Goal: Check status: Check status

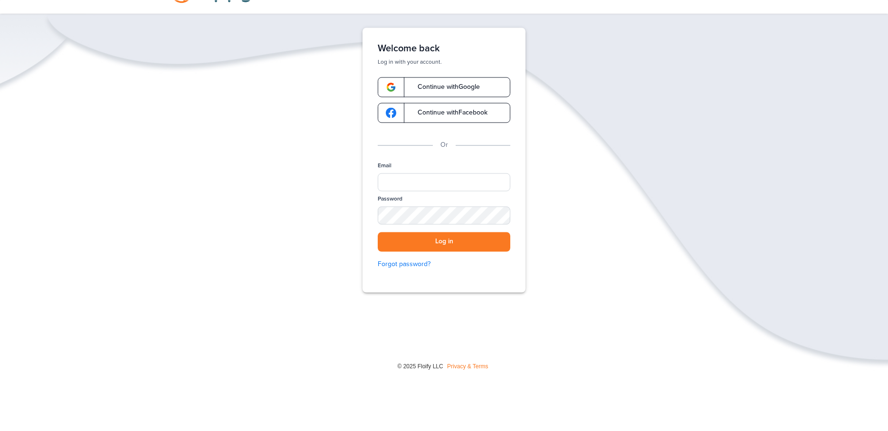
scroll to position [43, 0]
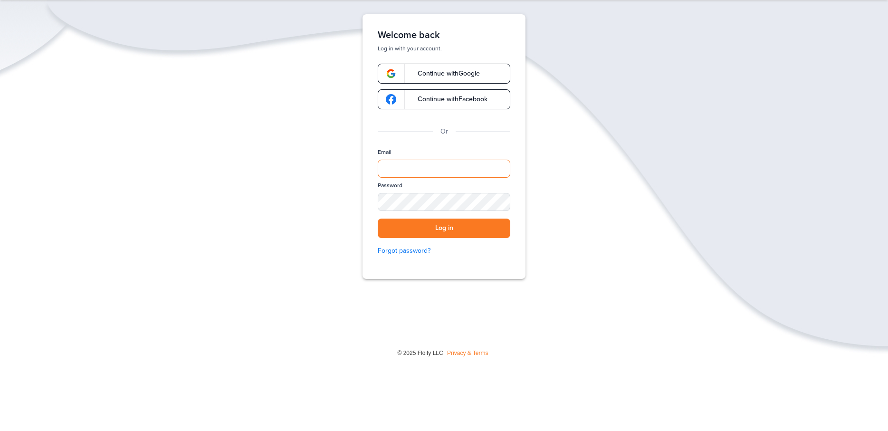
click at [388, 167] on input "Email" at bounding box center [444, 169] width 133 height 18
type input "**********"
click at [378, 218] on button "Log in" at bounding box center [444, 227] width 133 height 19
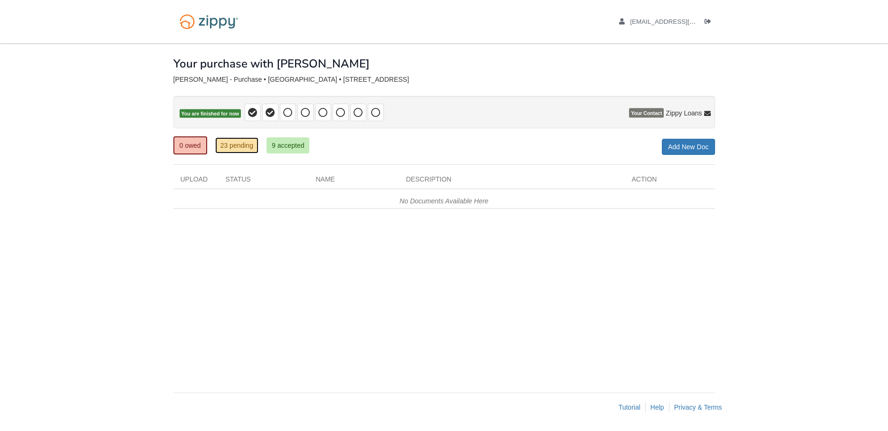
click at [237, 146] on link "23 pending" at bounding box center [236, 145] width 43 height 16
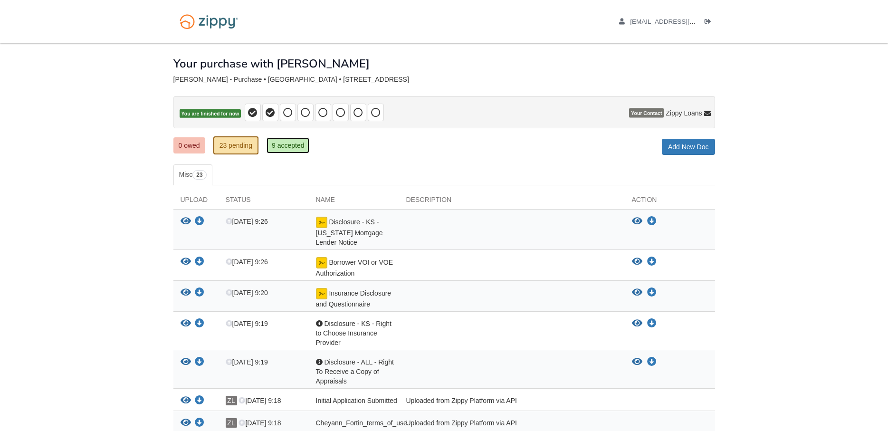
click at [300, 145] on link "9 accepted" at bounding box center [287, 145] width 43 height 16
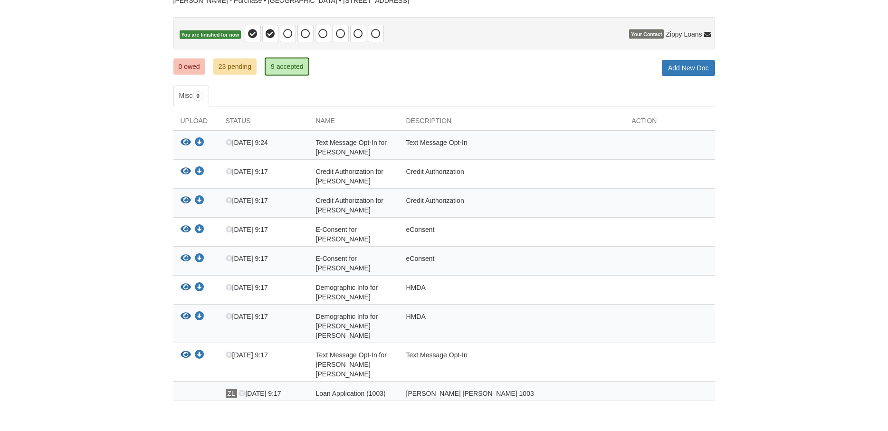
scroll to position [97, 0]
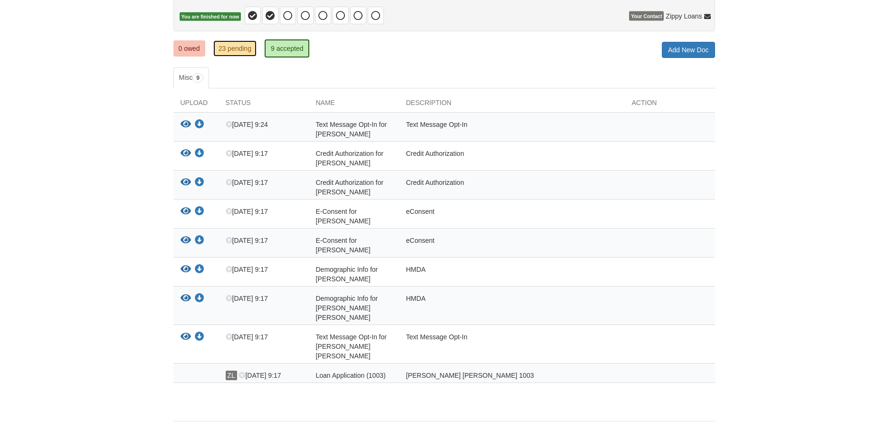
click at [239, 54] on link "23 pending" at bounding box center [234, 48] width 43 height 16
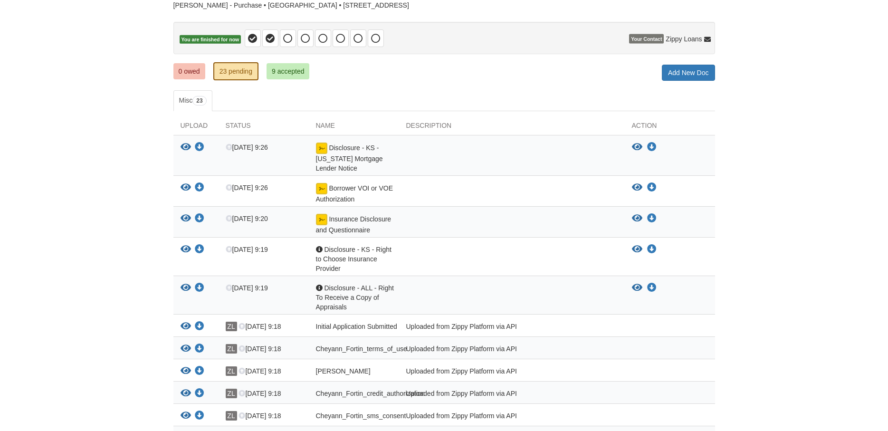
scroll to position [97, 0]
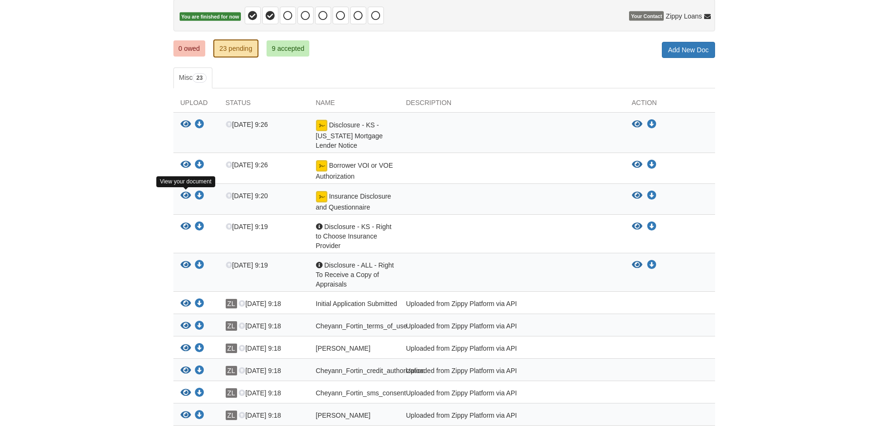
click at [186, 195] on icon "View Insurance Disclosure and Questionnaire" at bounding box center [185, 195] width 10 height 9
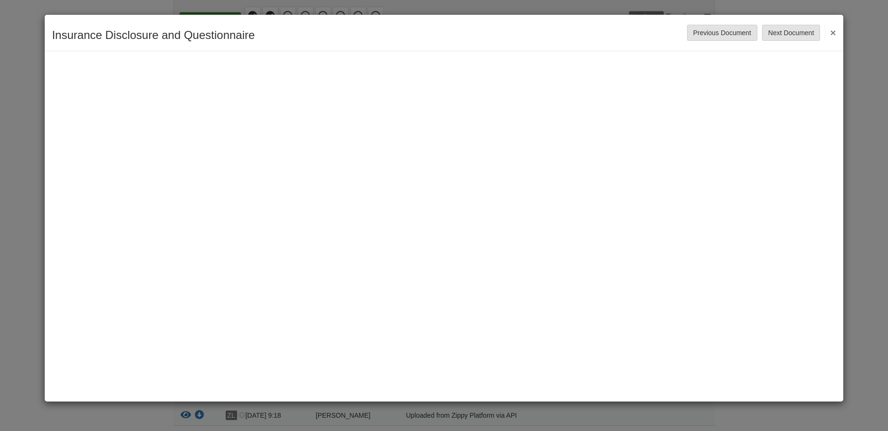
click at [834, 34] on button "×" at bounding box center [830, 32] width 11 height 17
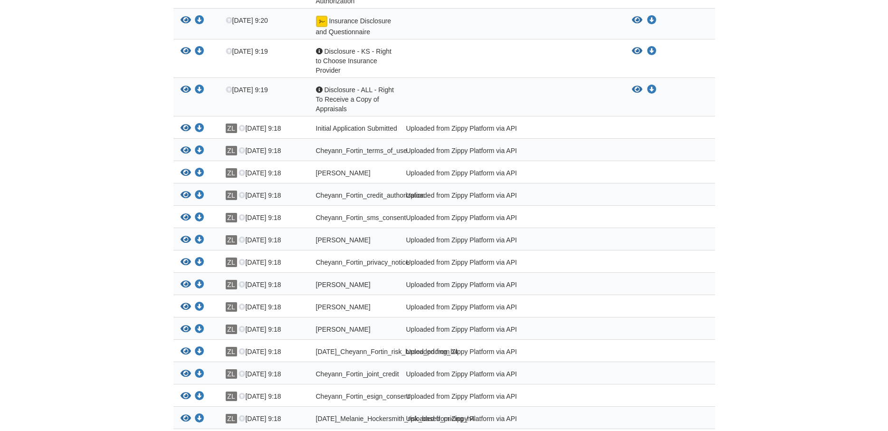
scroll to position [291, 0]
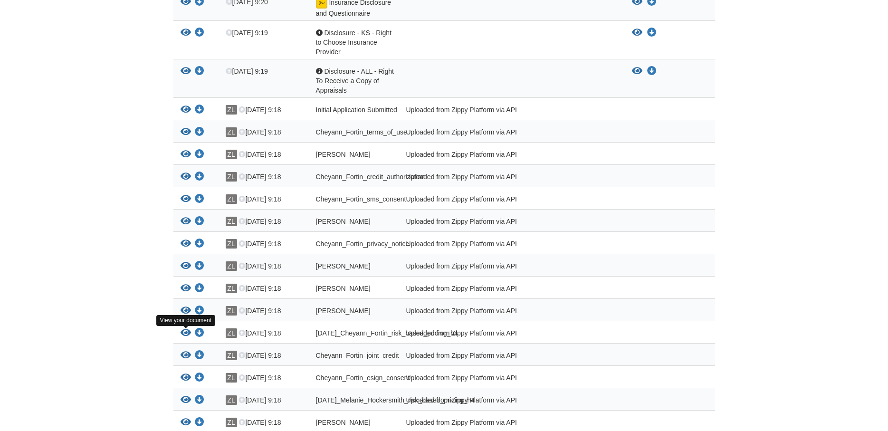
click at [185, 335] on icon "View 08-28-2025_Cheyann_Fortin_risk_based_pricing_h4" at bounding box center [185, 332] width 10 height 9
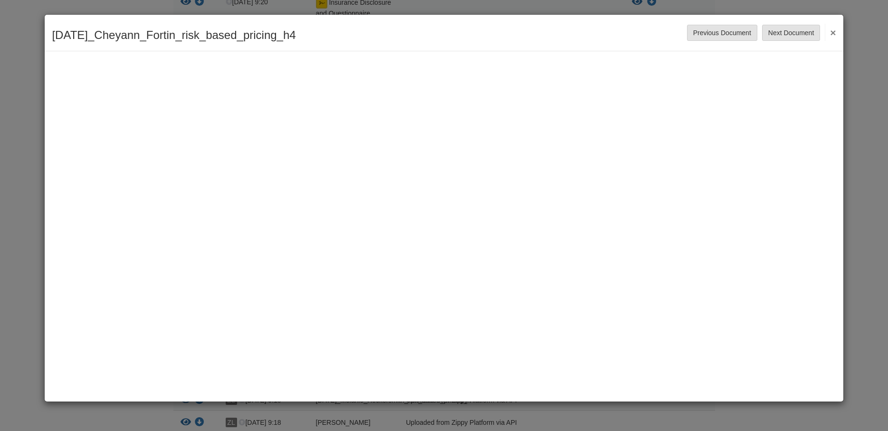
click at [833, 30] on button "×" at bounding box center [830, 32] width 11 height 17
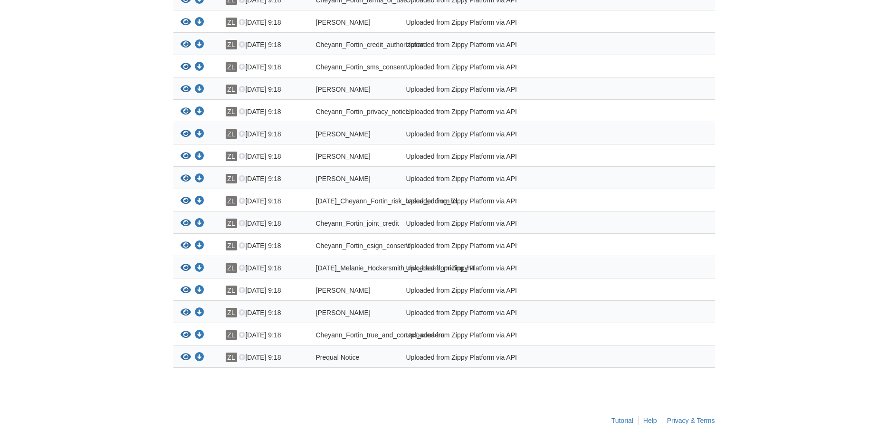
scroll to position [436, 0]
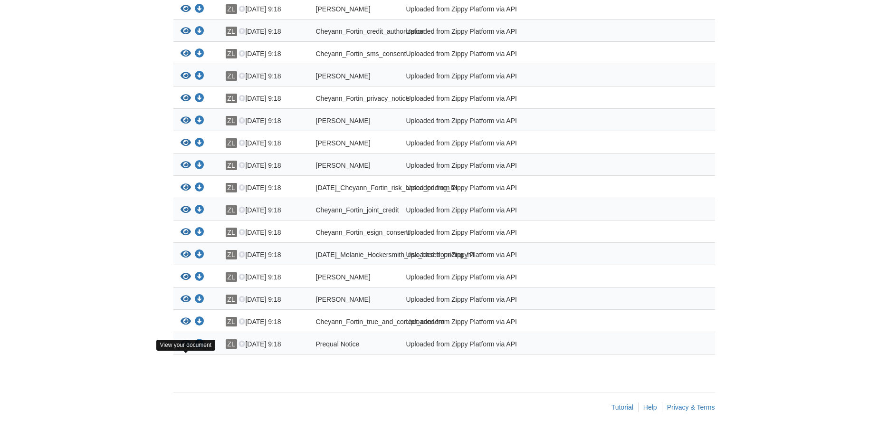
click at [181, 349] on icon "View Prequal Notice" at bounding box center [185, 343] width 10 height 9
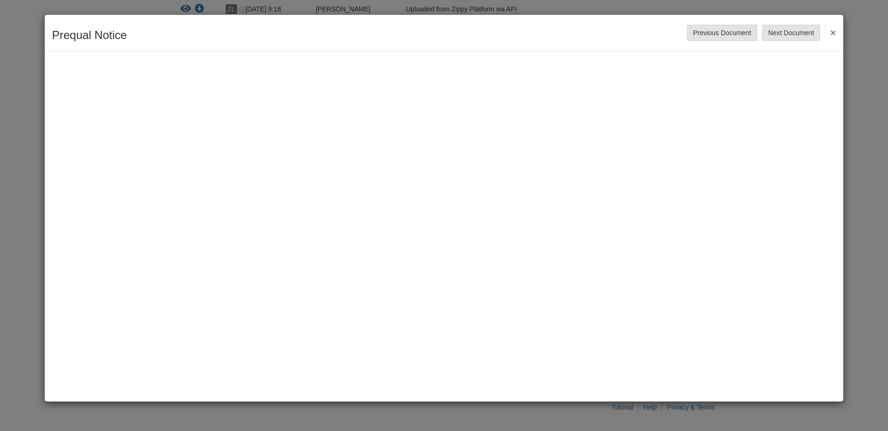
click at [834, 31] on button "×" at bounding box center [830, 32] width 11 height 17
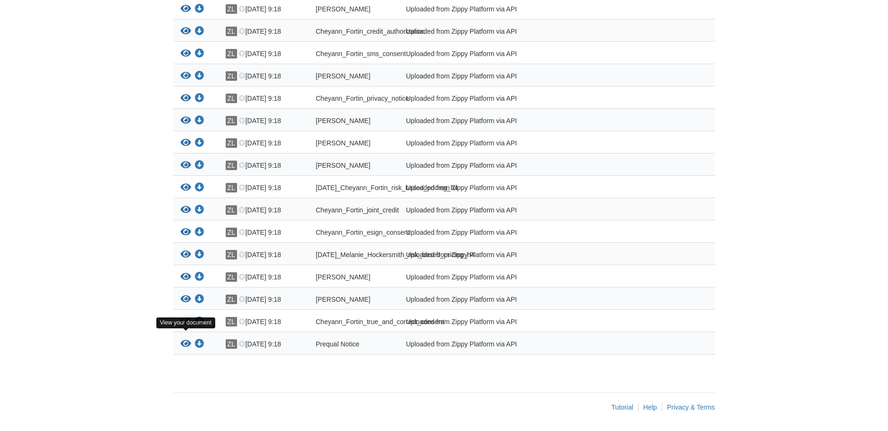
click at [187, 326] on icon "View Cheyann_Fortin_true_and_correct_consent" at bounding box center [185, 321] width 10 height 9
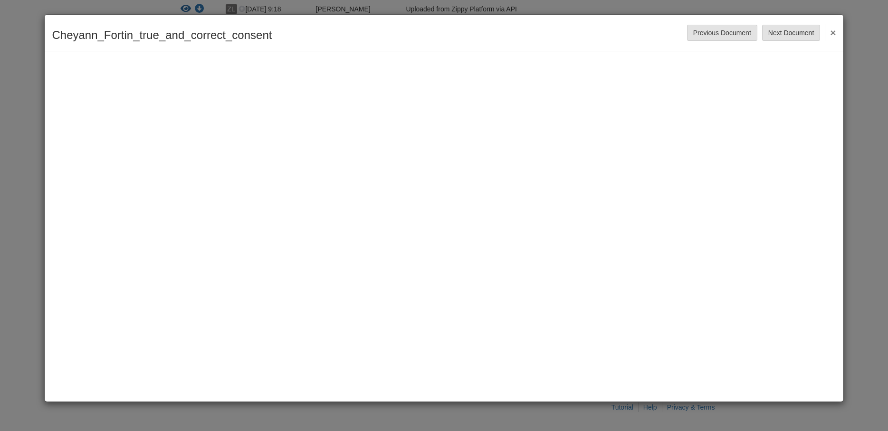
click at [833, 33] on button "×" at bounding box center [830, 32] width 11 height 17
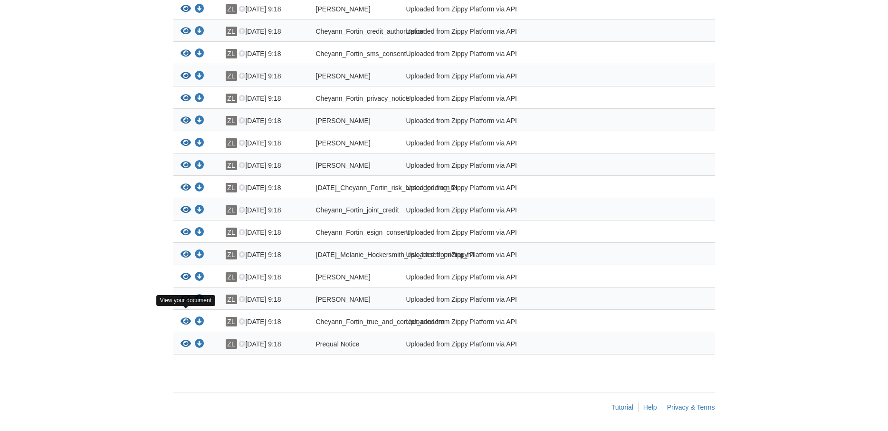
click at [185, 304] on icon "View Melanie_Hockersmith_sms_consent" at bounding box center [185, 298] width 10 height 9
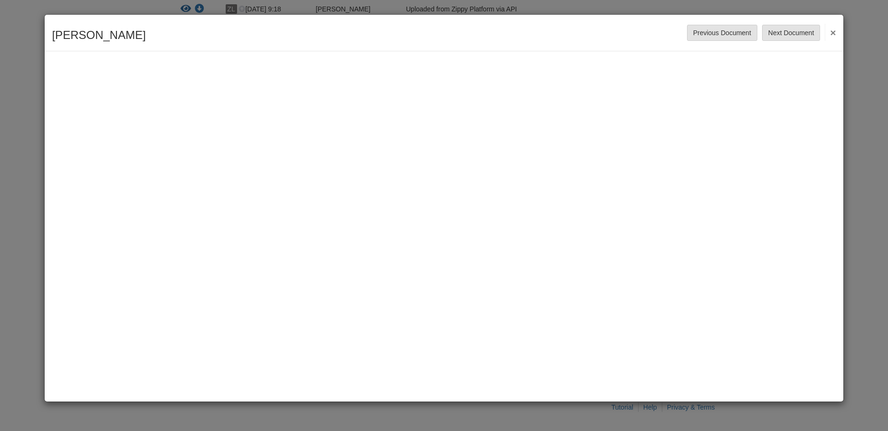
click at [835, 30] on button "×" at bounding box center [830, 32] width 11 height 17
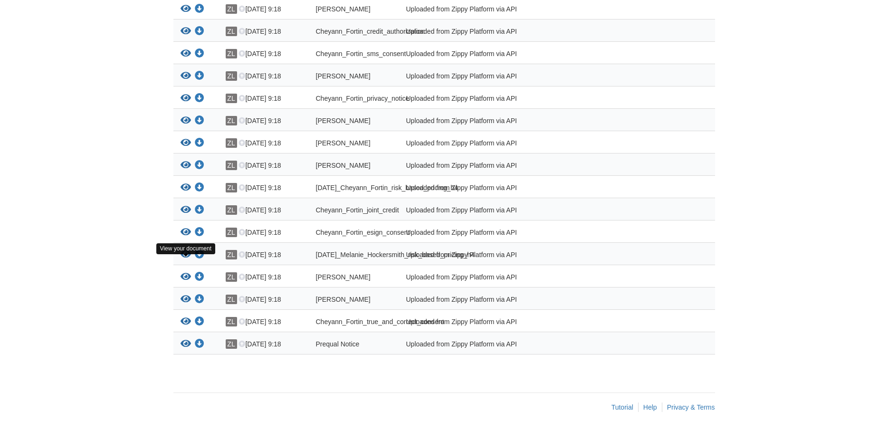
click at [185, 259] on icon "View 08-28-2025_Melanie_Hockersmith_risk_based_pricing_h4" at bounding box center [185, 254] width 10 height 9
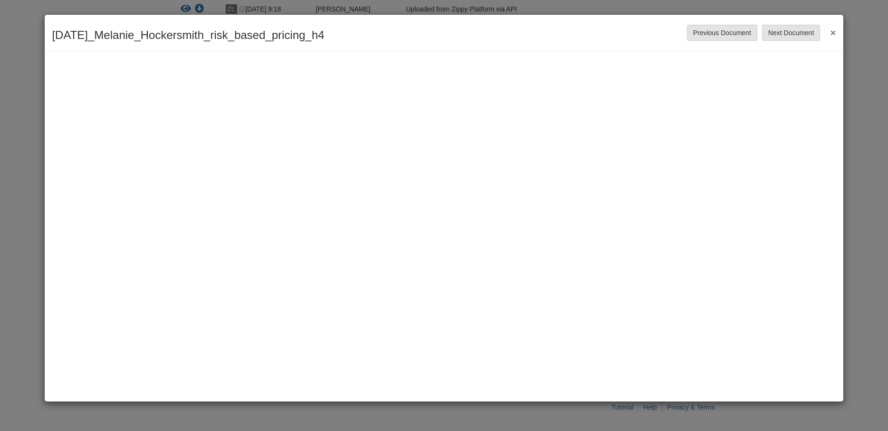
click at [835, 30] on button "×" at bounding box center [830, 32] width 11 height 17
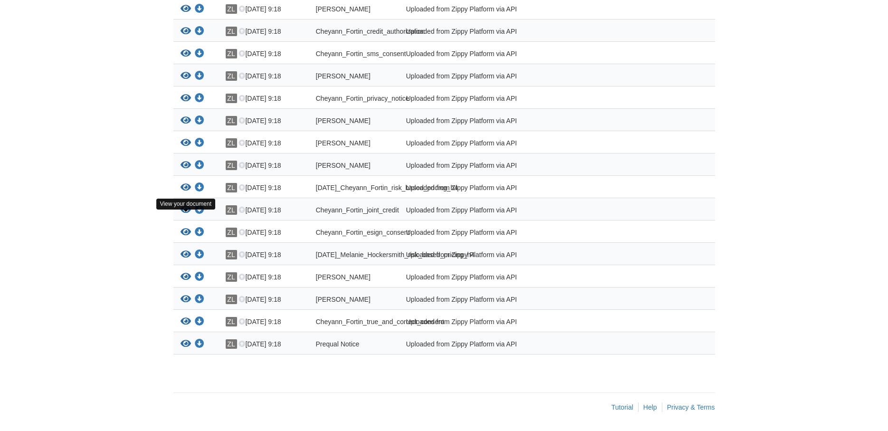
click at [188, 215] on icon "View Cheyann_Fortin_joint_credit" at bounding box center [185, 209] width 10 height 9
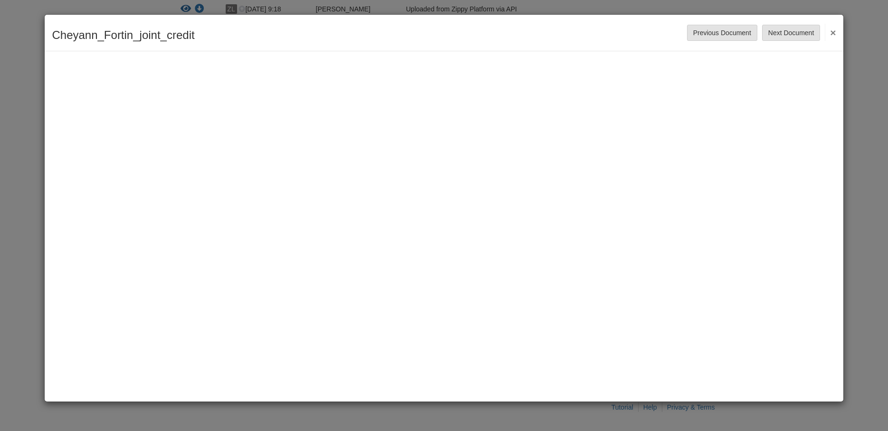
click at [834, 32] on button "×" at bounding box center [830, 32] width 11 height 17
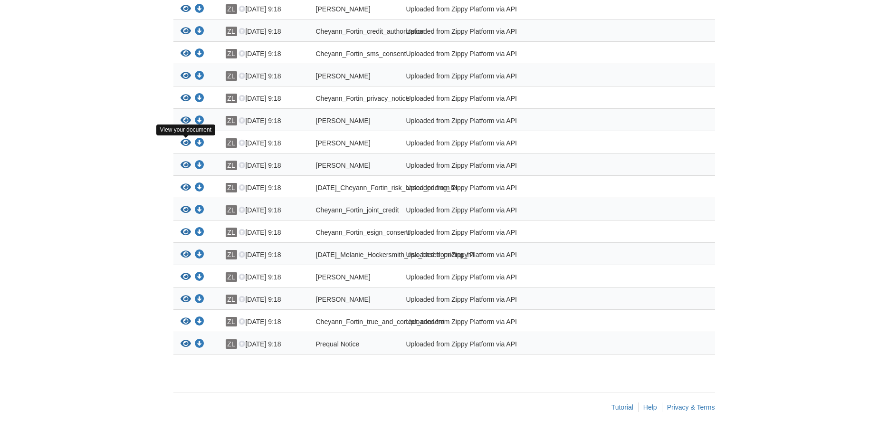
click at [188, 144] on icon "View Melanie_Hockersmith_terms_of_use" at bounding box center [185, 142] width 10 height 9
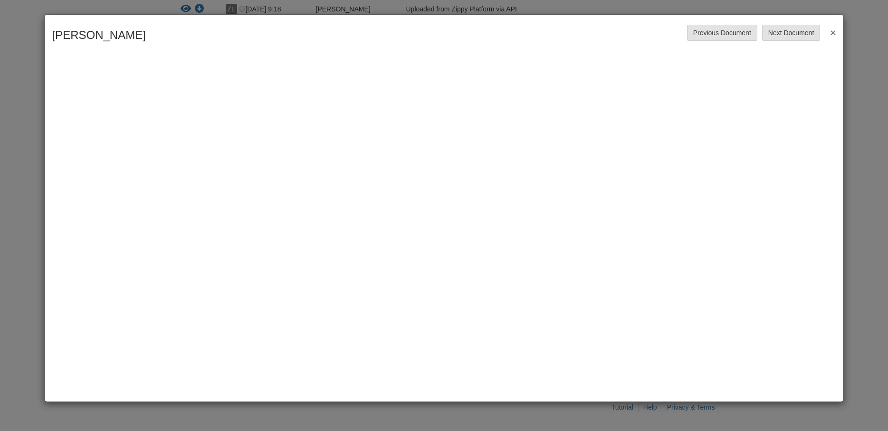
click at [830, 31] on button "×" at bounding box center [830, 32] width 11 height 17
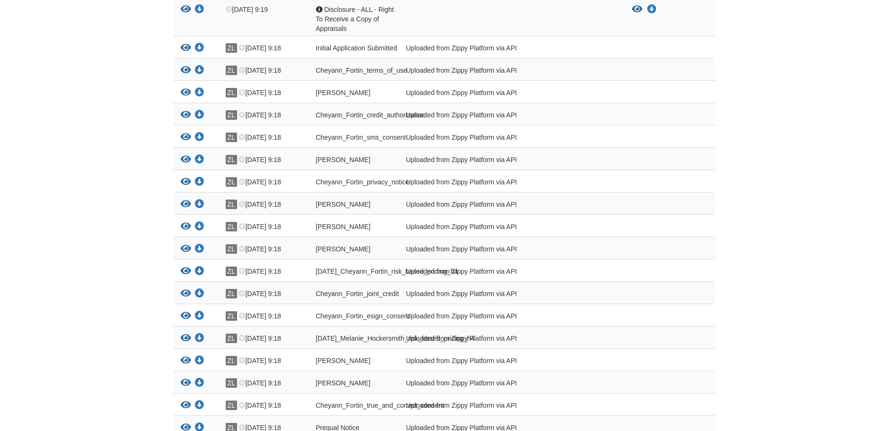
scroll to position [339, 0]
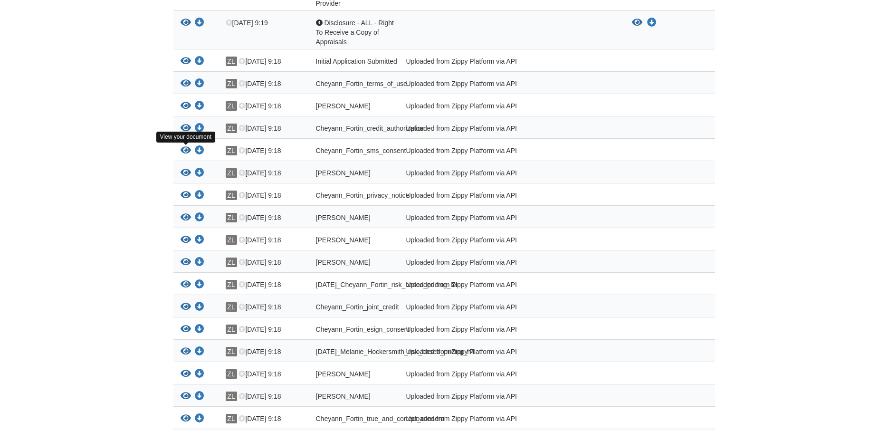
click at [187, 149] on icon "View Cheyann_Fortin_sms_consent" at bounding box center [185, 150] width 10 height 9
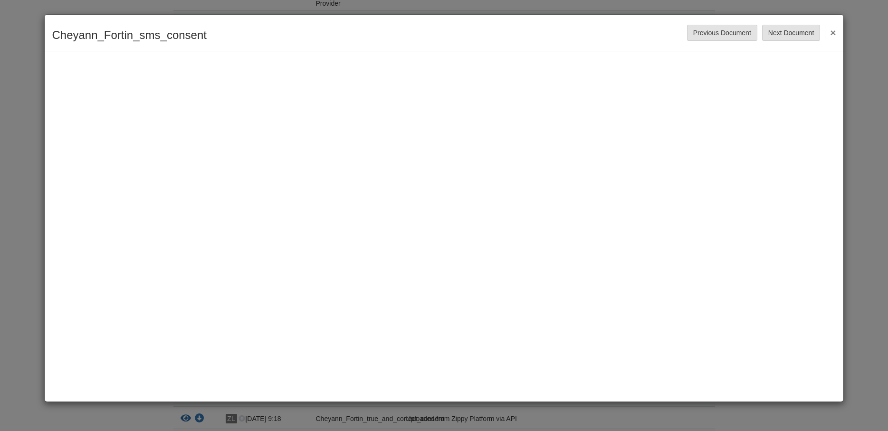
drag, startPoint x: 832, startPoint y: 32, endPoint x: 827, endPoint y: 33, distance: 4.8
click at [830, 32] on button "×" at bounding box center [830, 32] width 11 height 17
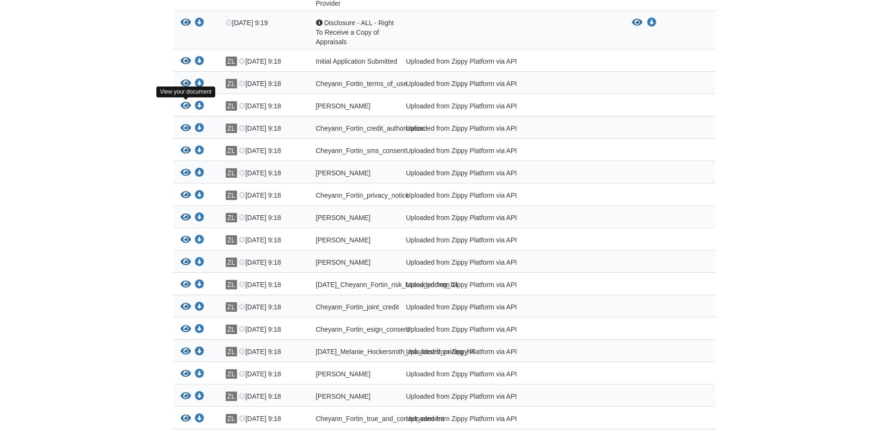
click at [186, 105] on icon "View Melanie_Hockersmith_privacy_notice" at bounding box center [185, 105] width 10 height 9
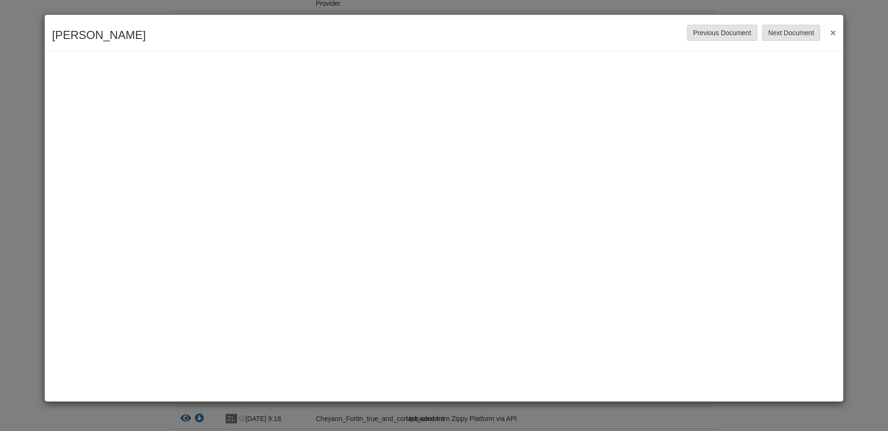
click at [834, 32] on button "×" at bounding box center [830, 32] width 11 height 17
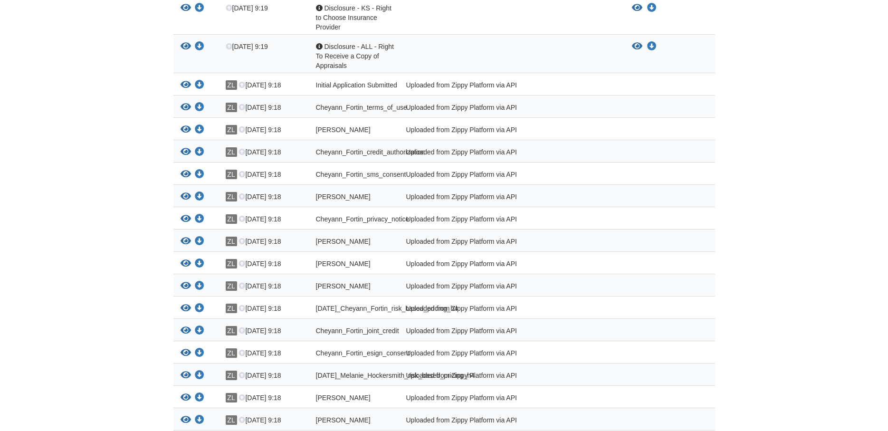
scroll to position [291, 0]
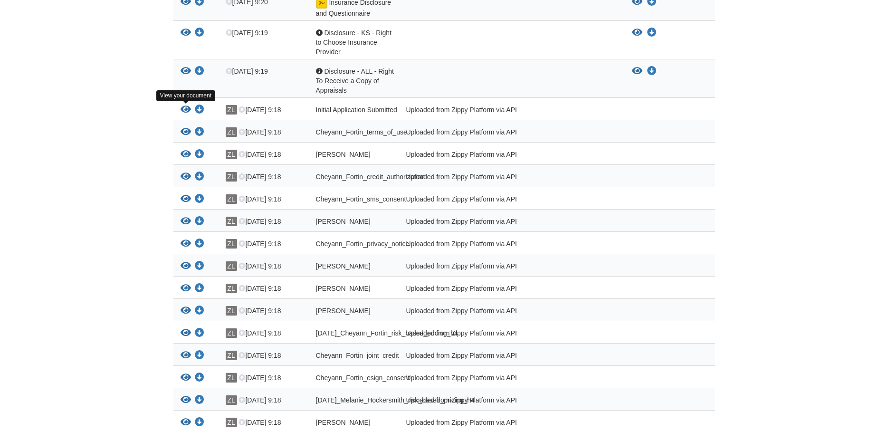
click at [186, 110] on icon "View Initial Application Submitted" at bounding box center [185, 109] width 10 height 9
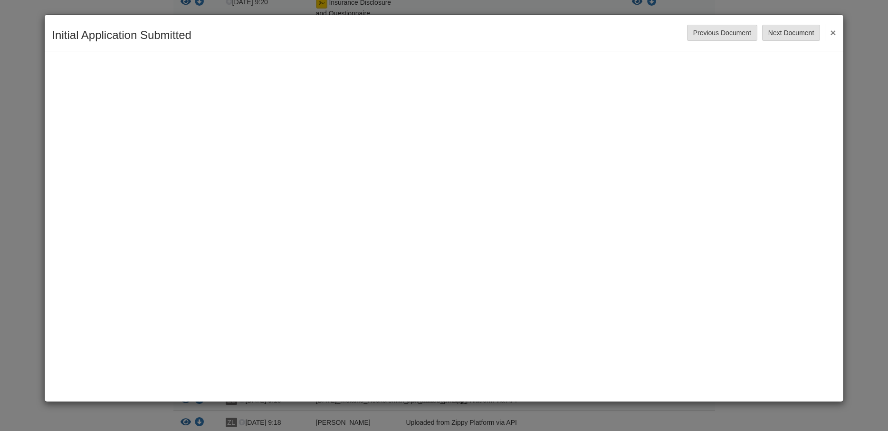
click at [832, 32] on button "×" at bounding box center [830, 32] width 11 height 17
